Goal: Information Seeking & Learning: Check status

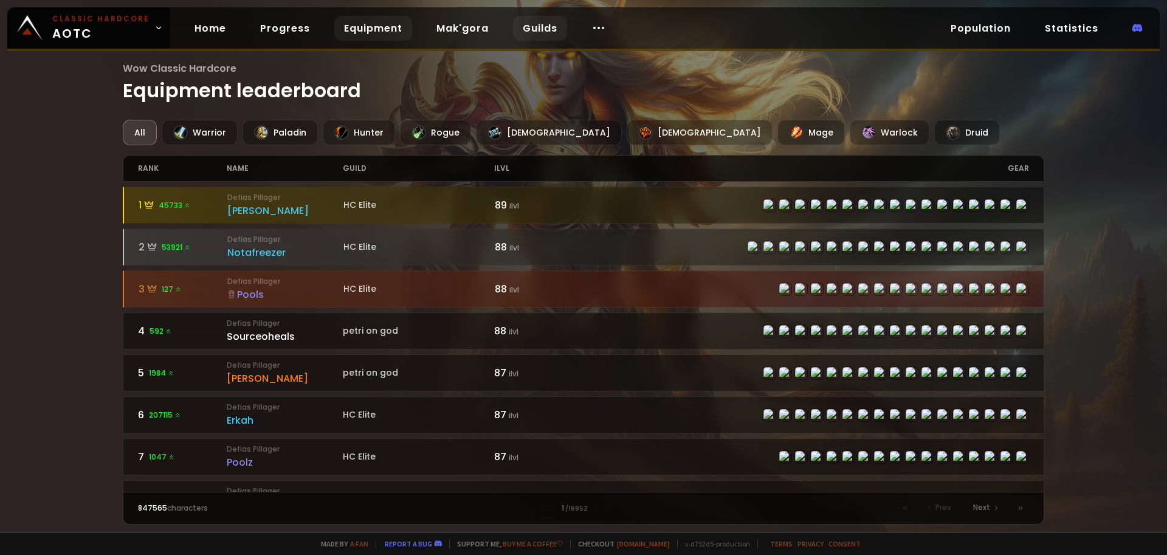
click at [538, 30] on link "Guilds" at bounding box center [540, 28] width 54 height 25
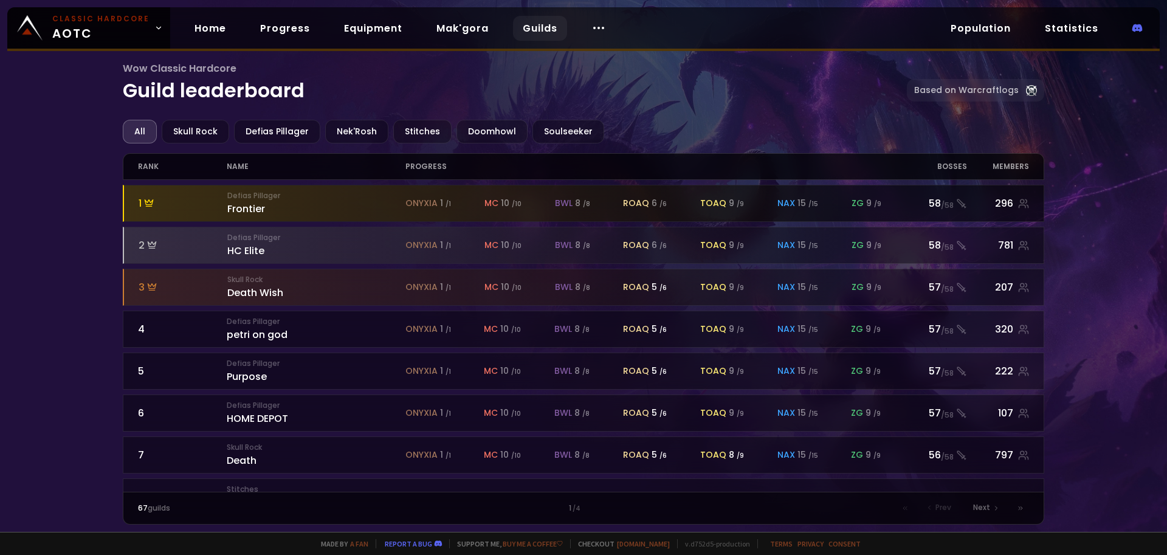
click at [256, 209] on div "Defias Pillager Frontier" at bounding box center [316, 203] width 178 height 26
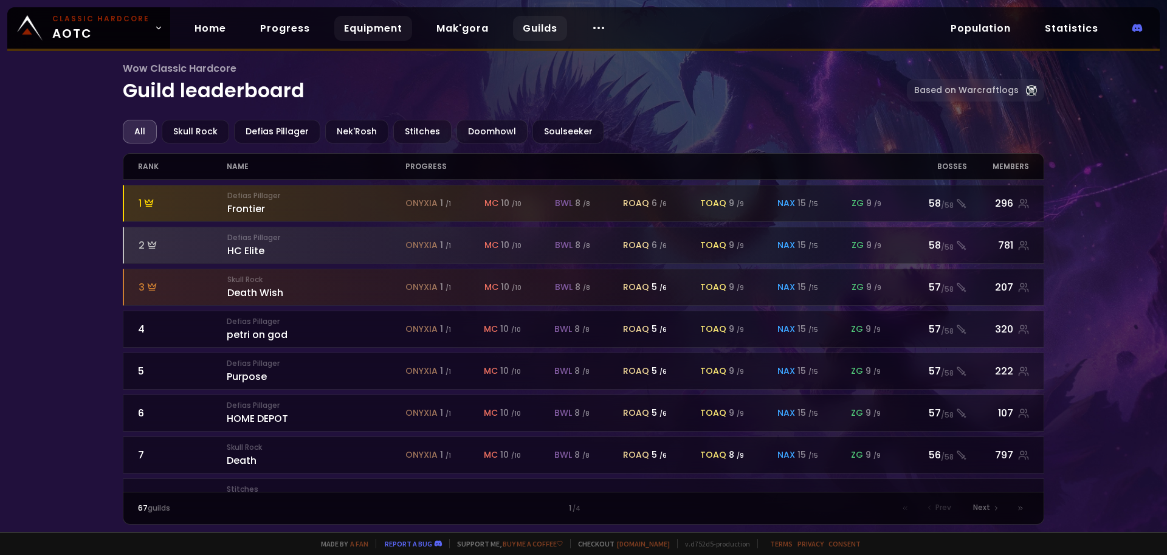
click at [369, 21] on link "Equipment" at bounding box center [373, 28] width 78 height 25
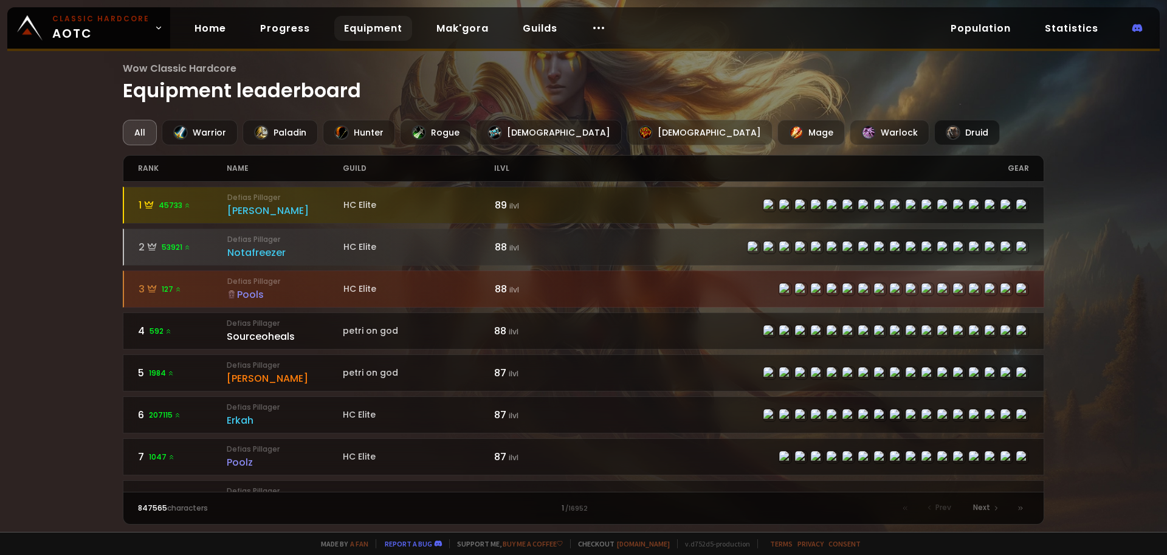
click at [946, 127] on div at bounding box center [953, 132] width 15 height 15
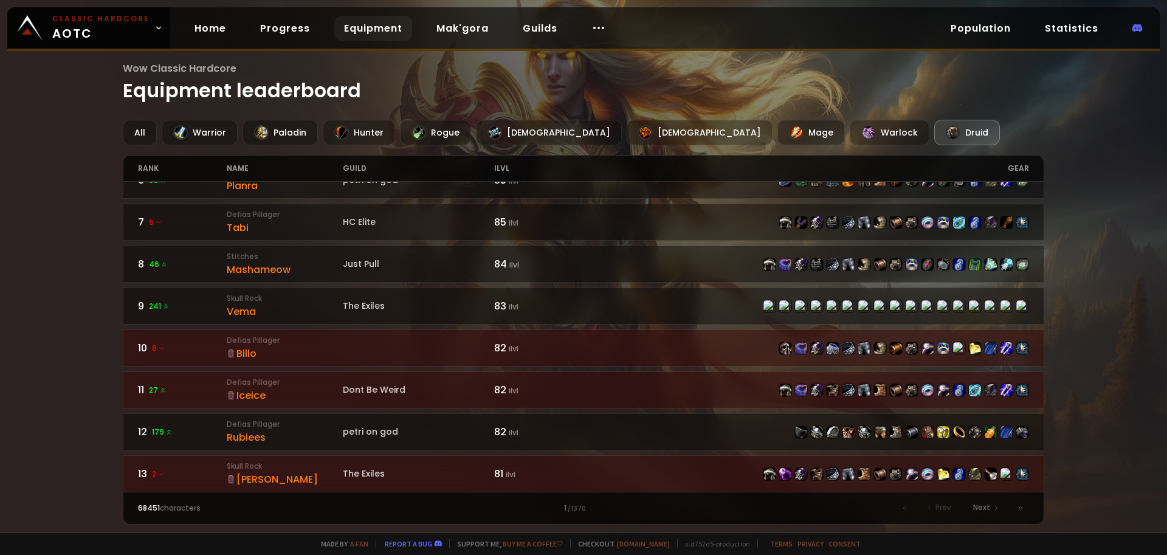
scroll to position [243, 0]
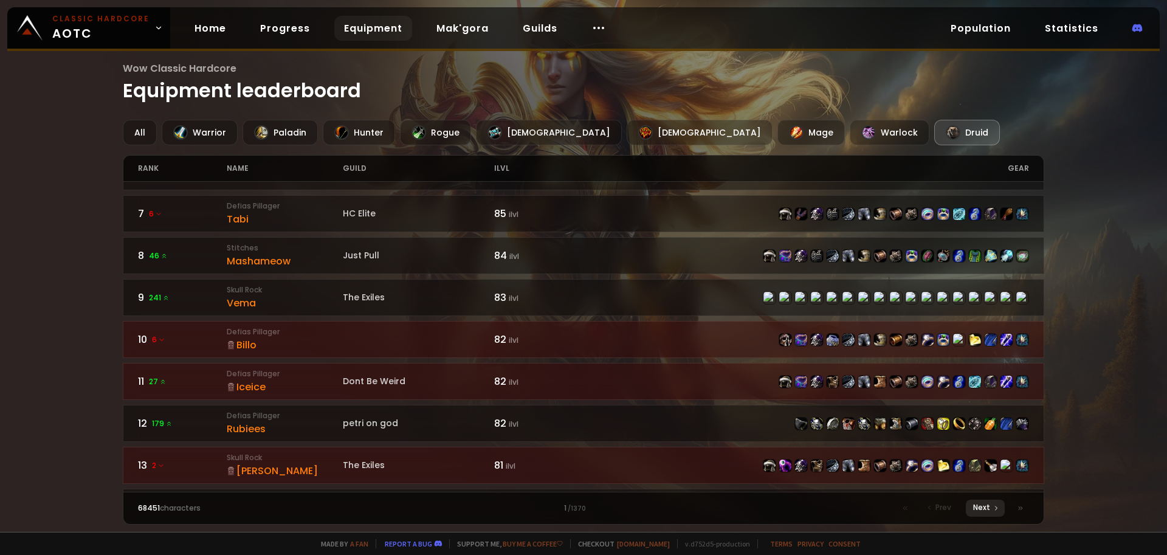
click at [987, 508] on span "Next" at bounding box center [981, 507] width 17 height 11
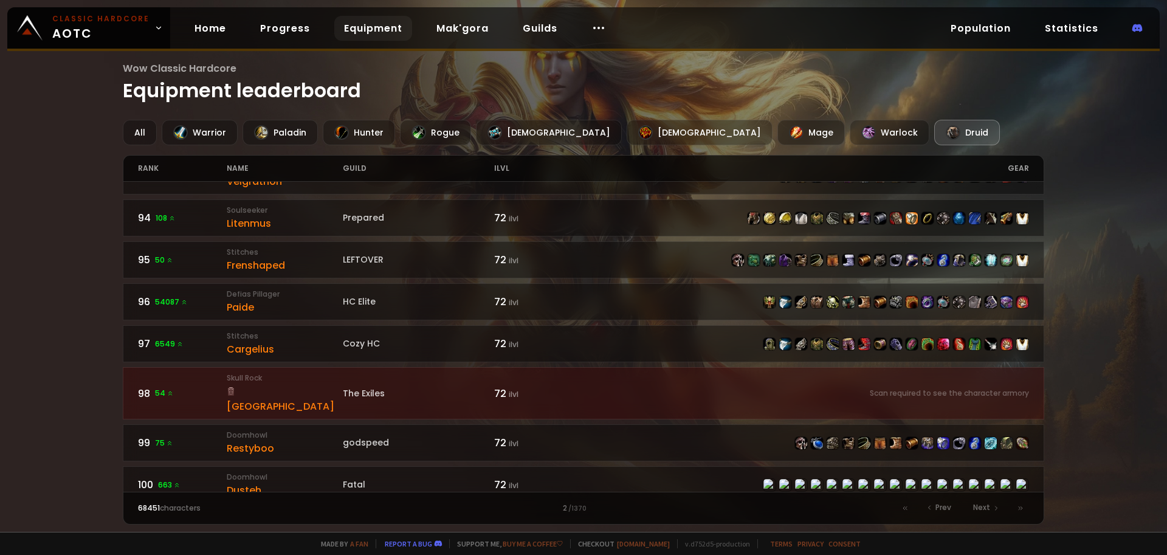
scroll to position [1791, 0]
click at [988, 509] on span "Next" at bounding box center [981, 507] width 17 height 11
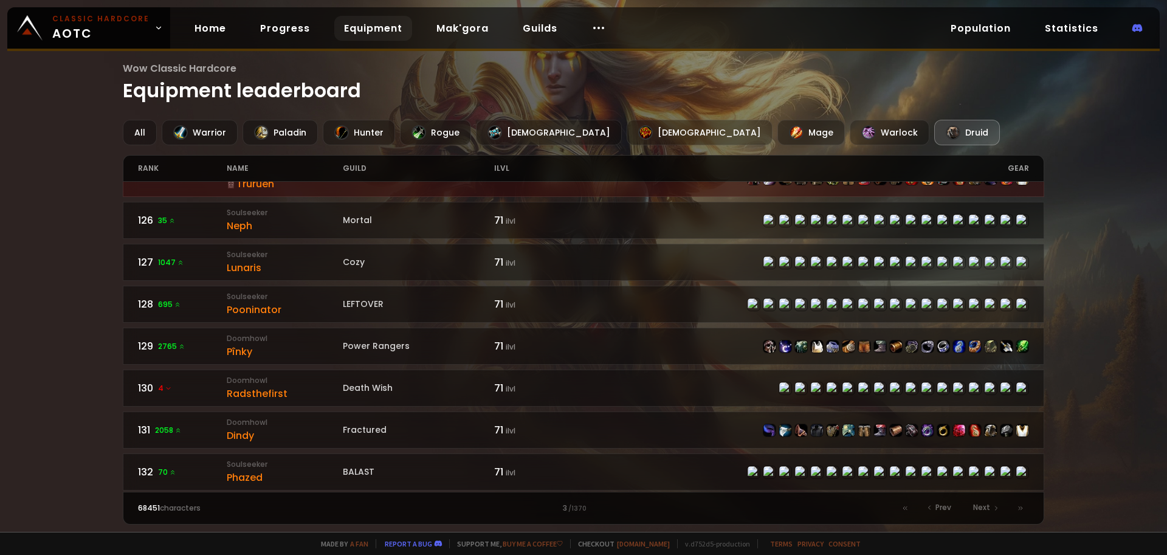
scroll to position [790, 0]
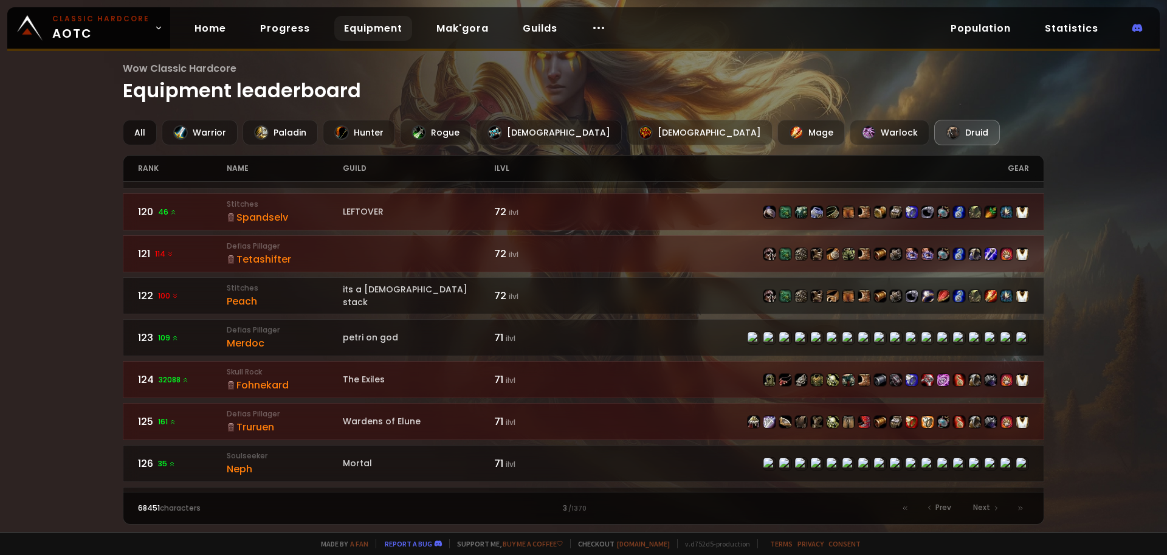
click at [130, 132] on div "All" at bounding box center [140, 133] width 34 height 26
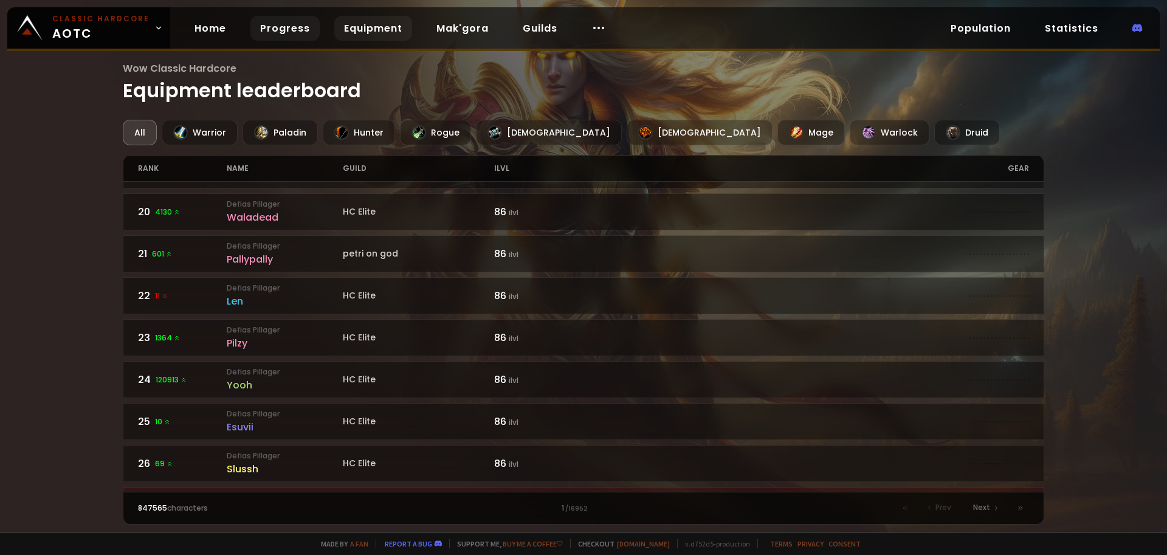
click at [259, 26] on link "Progress" at bounding box center [284, 28] width 69 height 25
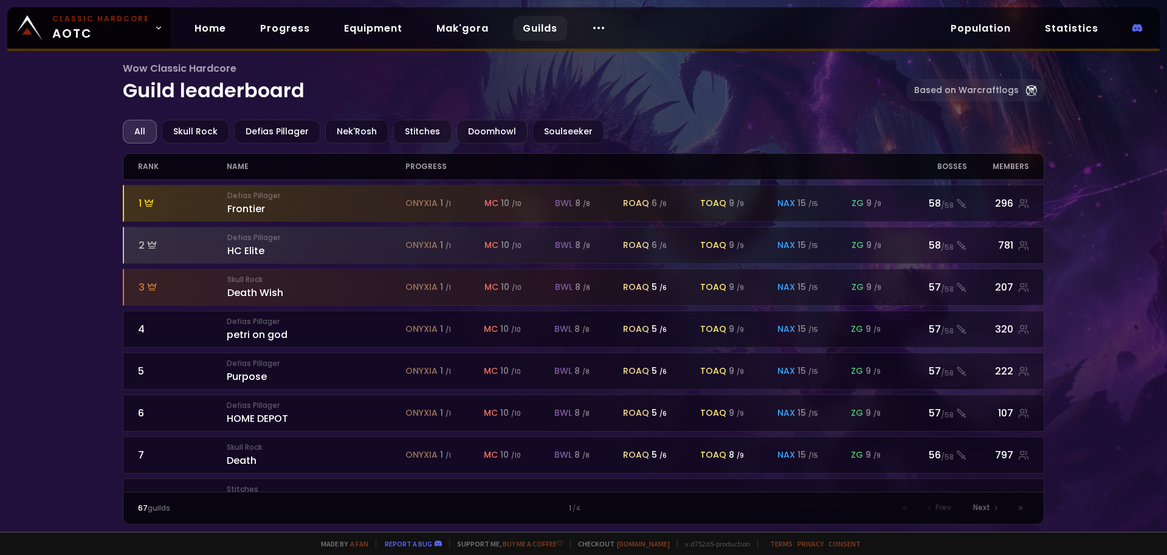
click at [60, 248] on div "Wow Classic Hardcore Guild leaderboard Based on Warcraftlogs All Skull Rock Def…" at bounding box center [583, 266] width 1167 height 532
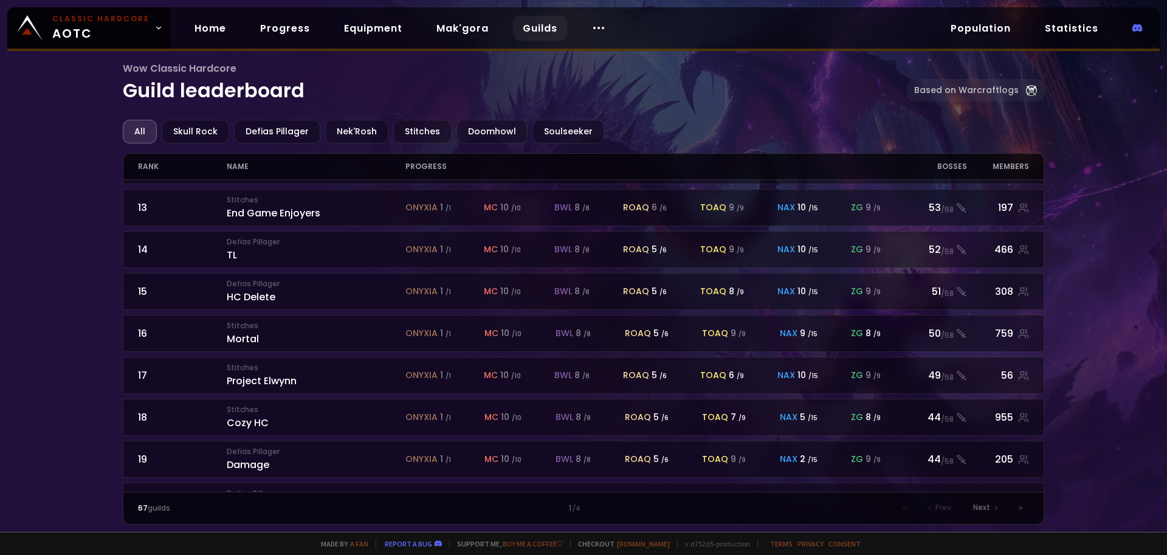
scroll to position [532, 0]
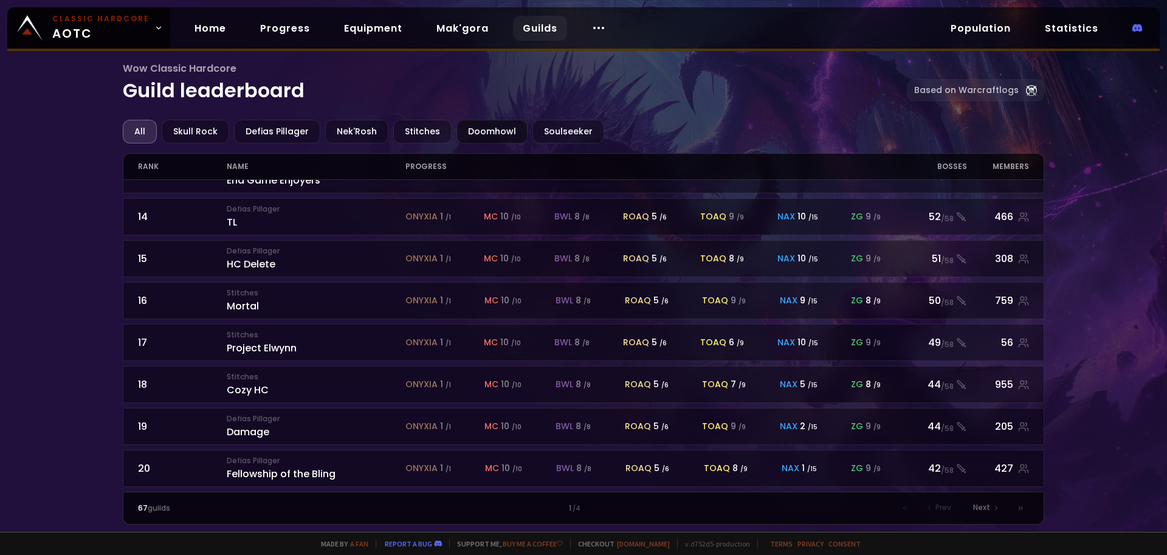
click at [475, 128] on div "Doomhowl" at bounding box center [491, 132] width 71 height 24
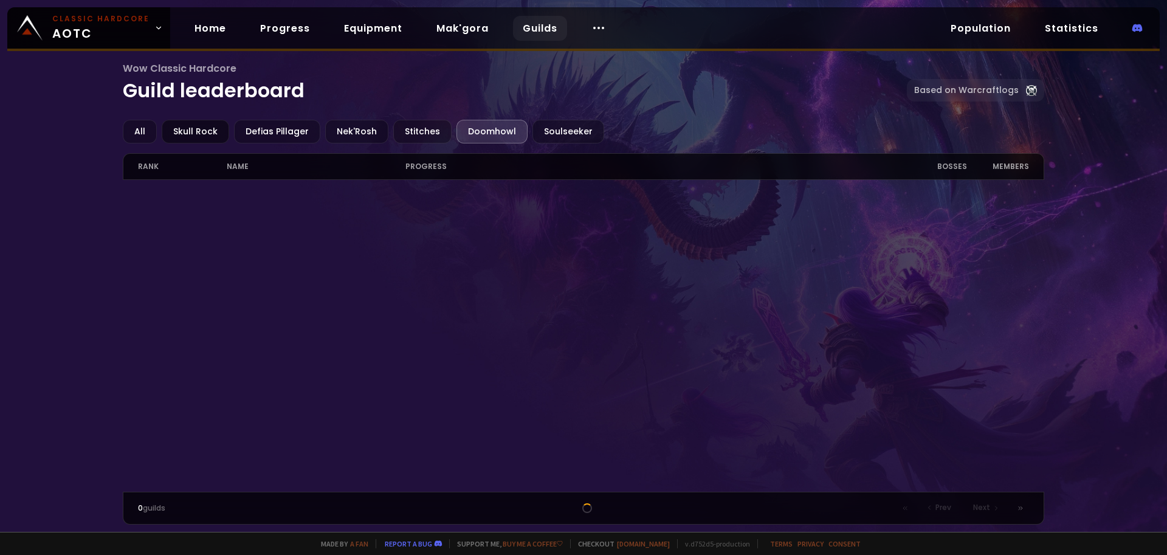
click at [198, 137] on div "Skull Rock" at bounding box center [195, 132] width 67 height 24
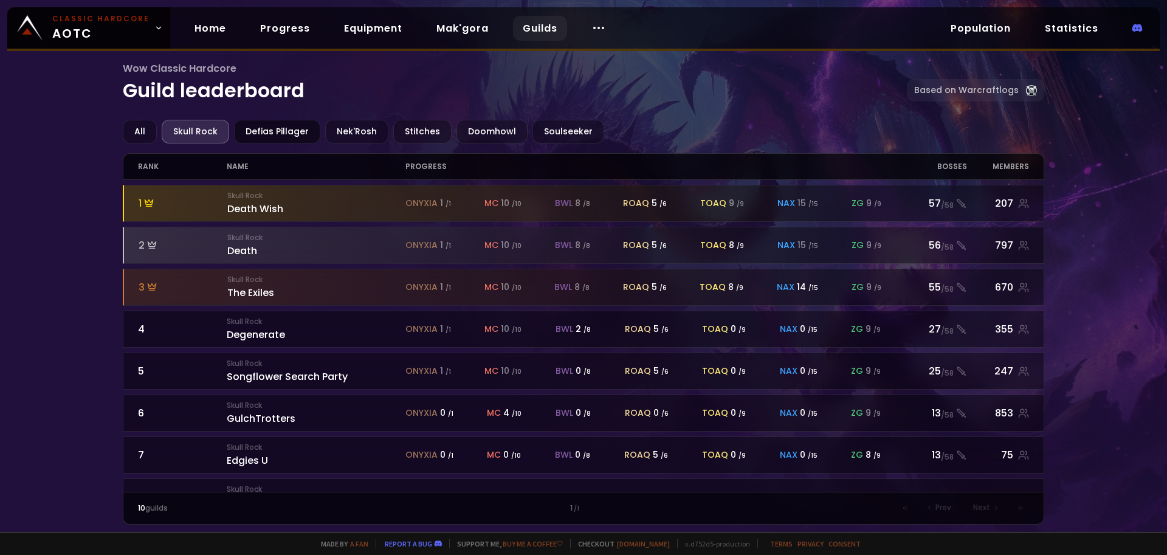
click at [292, 135] on div "Defias Pillager" at bounding box center [277, 132] width 86 height 24
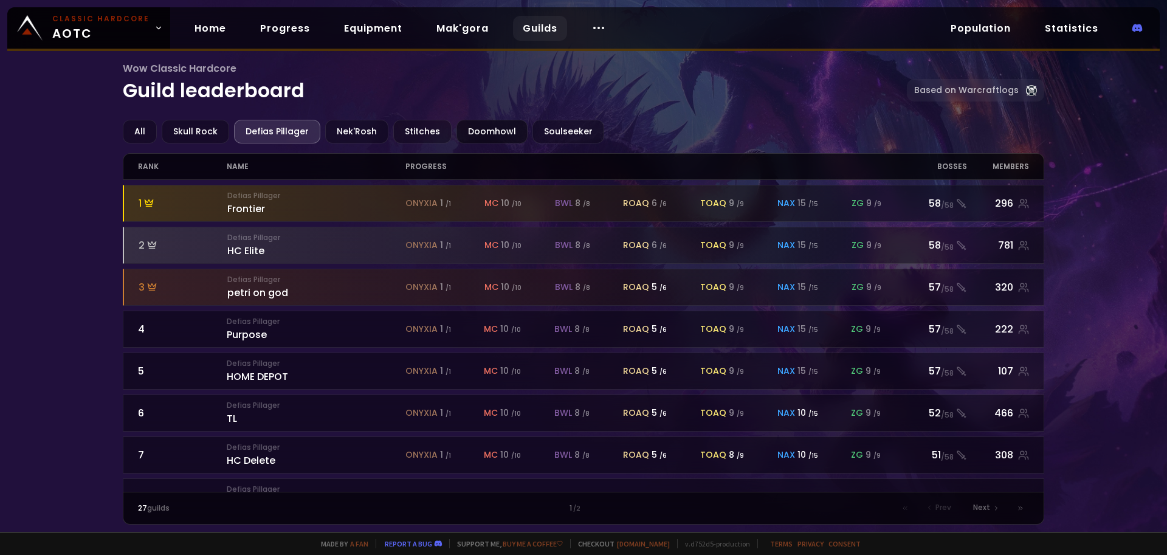
click at [492, 127] on div "Doomhowl" at bounding box center [491, 132] width 71 height 24
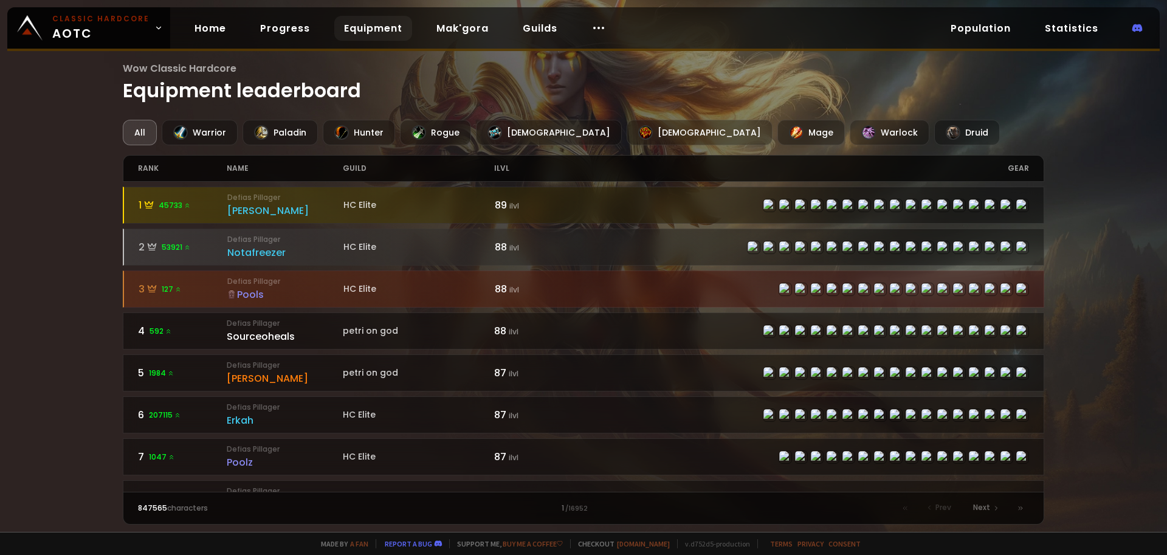
click at [214, 25] on link "Home" at bounding box center [210, 28] width 51 height 25
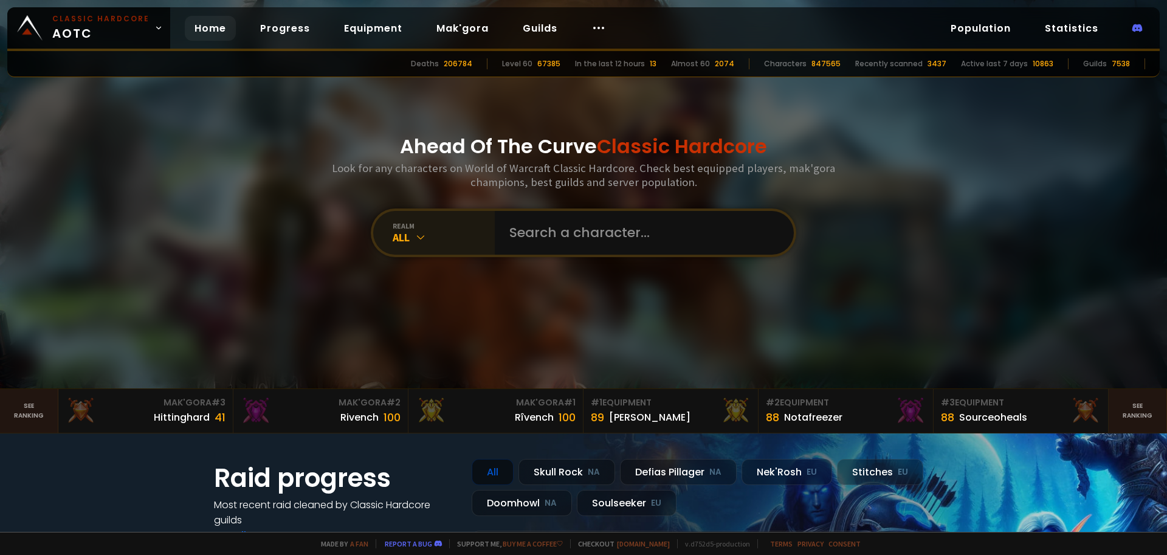
click at [418, 237] on icon at bounding box center [420, 237] width 12 height 12
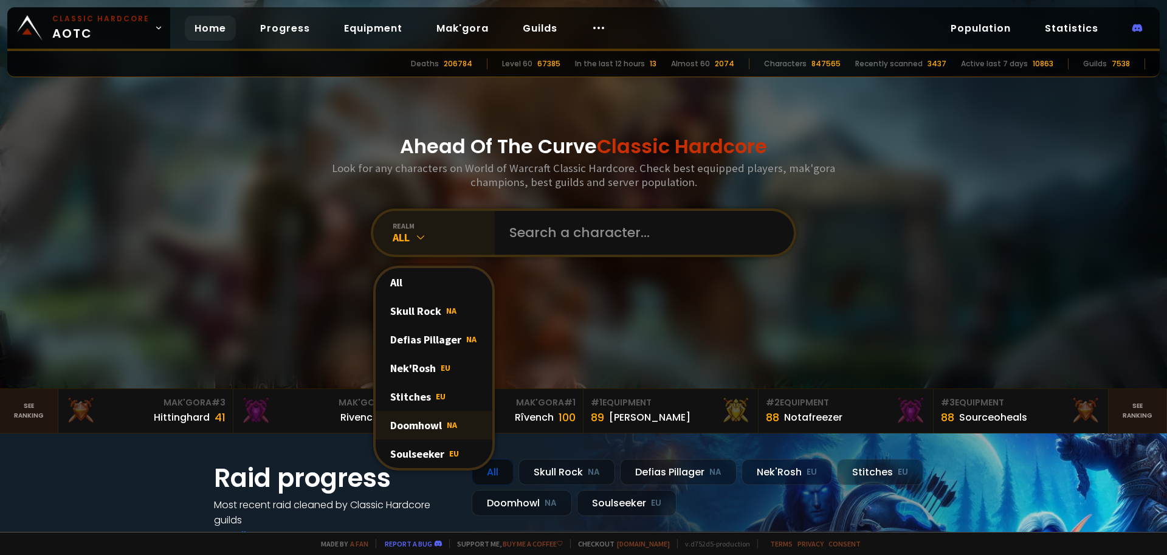
click at [428, 424] on div "Doomhowl NA" at bounding box center [434, 425] width 117 height 29
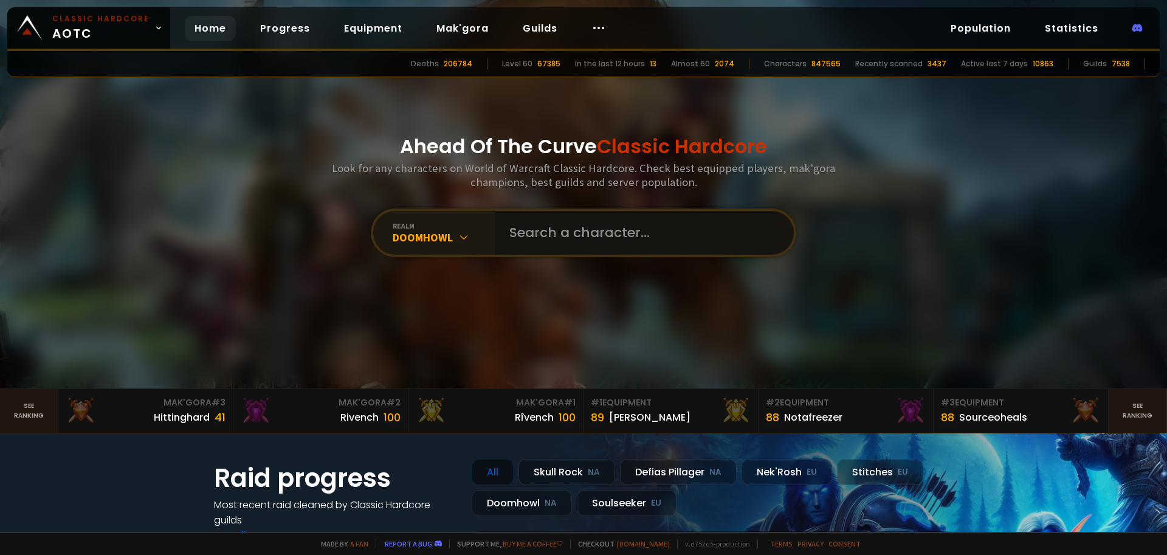
click at [555, 231] on input "text" at bounding box center [640, 233] width 277 height 44
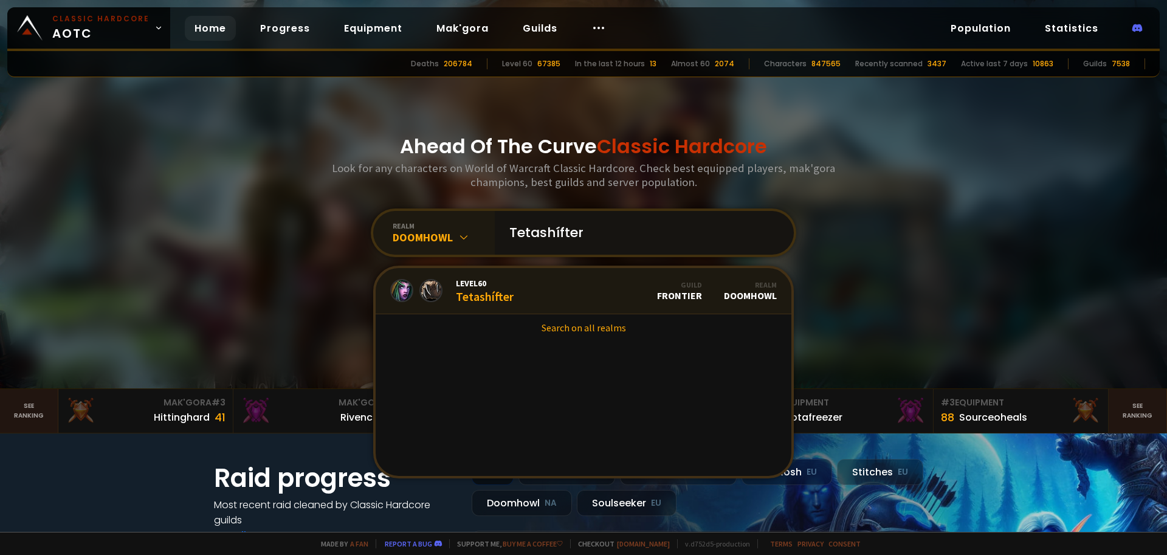
type input "Tetashífter"
click at [574, 292] on link "Level 60 Tetashífter Guild Frontier Realm Doomhowl" at bounding box center [584, 291] width 416 height 46
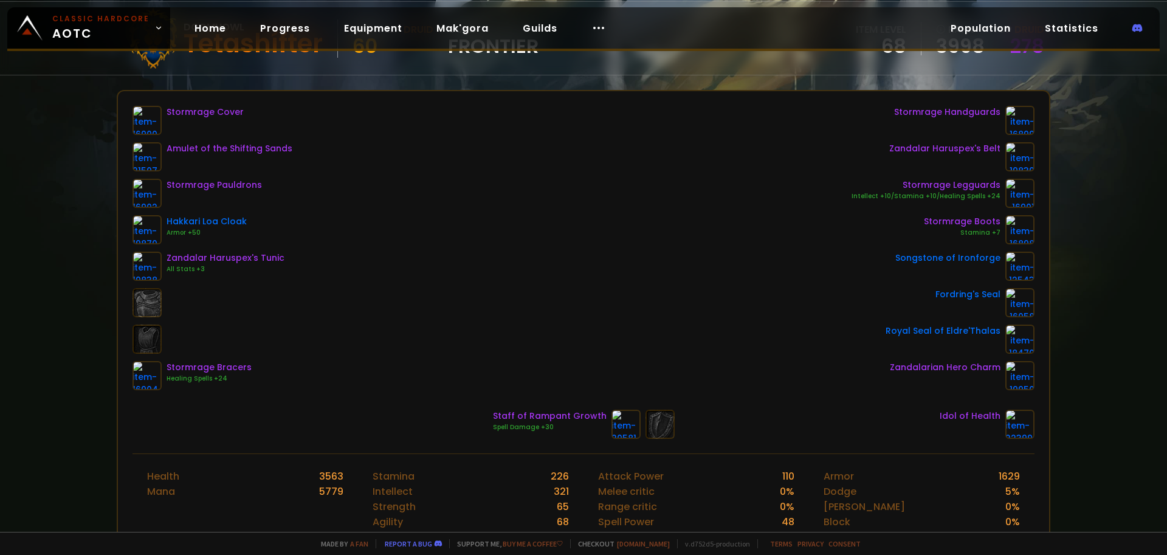
scroll to position [122, 0]
